Goal: Transaction & Acquisition: Register for event/course

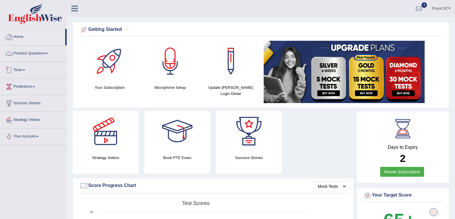
click at [22, 70] on link "Tests" at bounding box center [33, 69] width 66 height 15
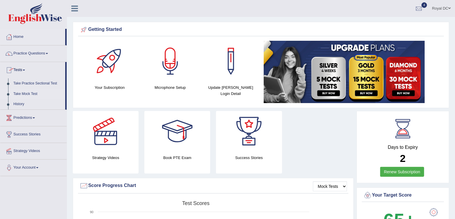
click at [29, 92] on link "Take Mock Test" at bounding box center [38, 94] width 54 height 10
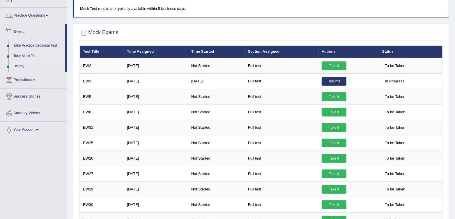
click at [21, 14] on link "Practice Questions" at bounding box center [33, 15] width 66 height 15
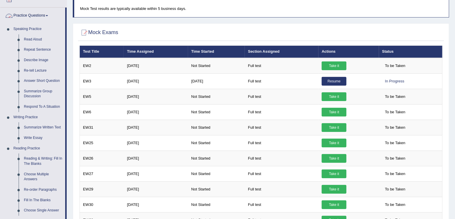
click at [24, 16] on link "Practice Questions" at bounding box center [32, 15] width 65 height 15
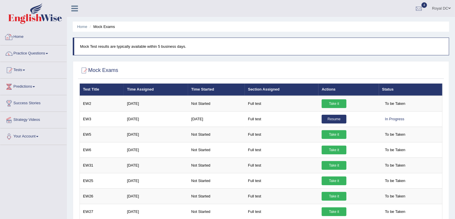
click at [17, 36] on link "Home" at bounding box center [33, 36] width 66 height 15
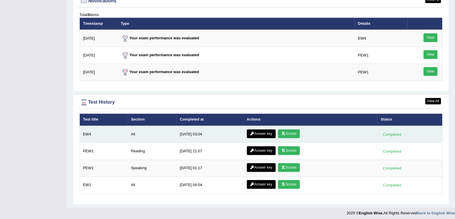
click at [291, 129] on link "Scores" at bounding box center [289, 133] width 22 height 9
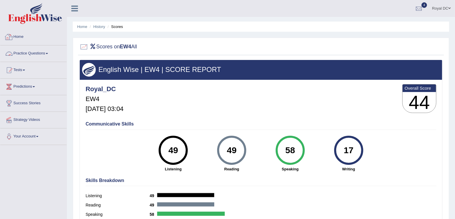
click at [23, 36] on link "Home" at bounding box center [33, 36] width 66 height 15
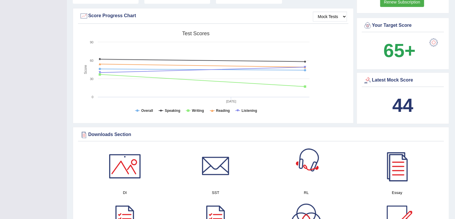
click at [314, 121] on div "Mock Tests Score Progress Chart Created with Highcharts 7.1.2 Score Test scores…" at bounding box center [213, 65] width 281 height 115
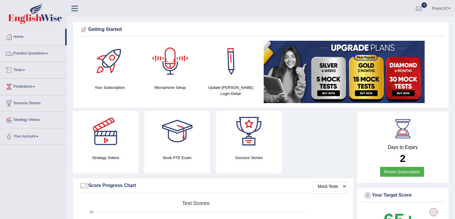
click at [31, 51] on link "Practice Questions" at bounding box center [33, 52] width 66 height 15
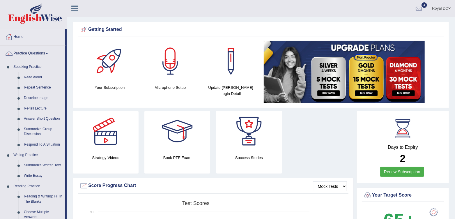
click at [34, 55] on link "Practice Questions" at bounding box center [32, 52] width 65 height 15
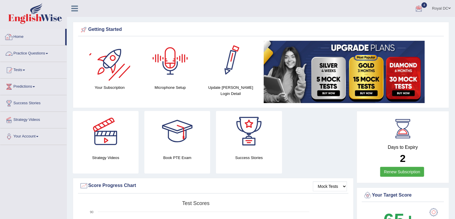
click at [26, 53] on link "Practice Questions" at bounding box center [33, 52] width 66 height 15
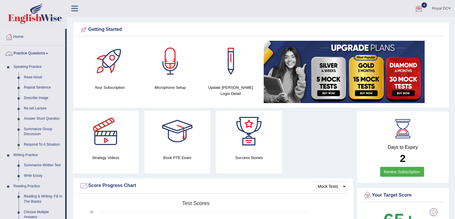
click at [40, 54] on link "Practice Questions" at bounding box center [32, 52] width 65 height 15
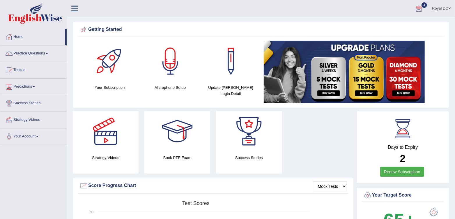
click at [25, 70] on span at bounding box center [24, 70] width 2 height 1
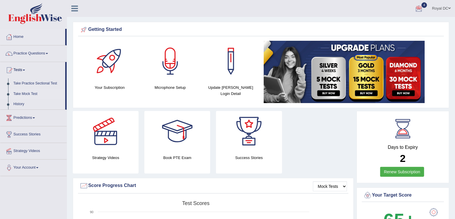
click at [29, 94] on link "Take Mock Test" at bounding box center [38, 94] width 54 height 10
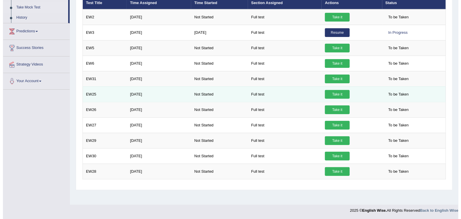
scroll to position [62, 0]
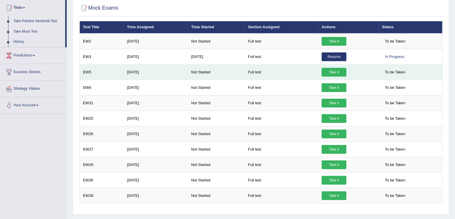
click at [336, 70] on link "Take it" at bounding box center [334, 72] width 25 height 9
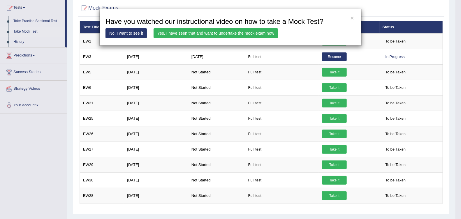
click at [254, 33] on link "Yes, I have seen that and want to undertake the mock exam now" at bounding box center [215, 33] width 124 height 10
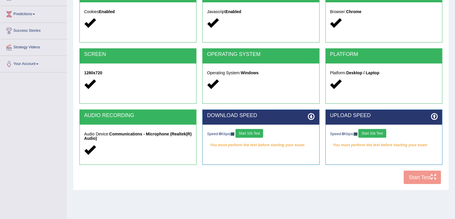
click at [246, 130] on button "Start 10s Test" at bounding box center [250, 133] width 28 height 9
click at [380, 132] on button "Start 10s Test" at bounding box center [372, 133] width 28 height 9
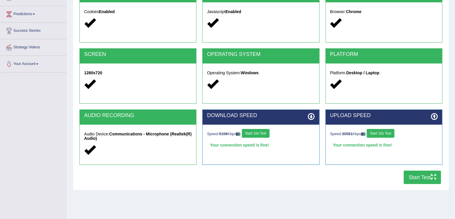
click at [428, 173] on button "Start Test" at bounding box center [422, 177] width 37 height 13
